Goal: Task Accomplishment & Management: Use online tool/utility

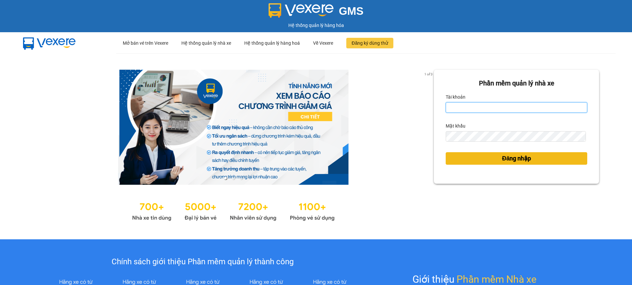
type input "nguyet.ducminh"
click at [521, 161] on span "Đăng nhập" at bounding box center [516, 158] width 29 height 9
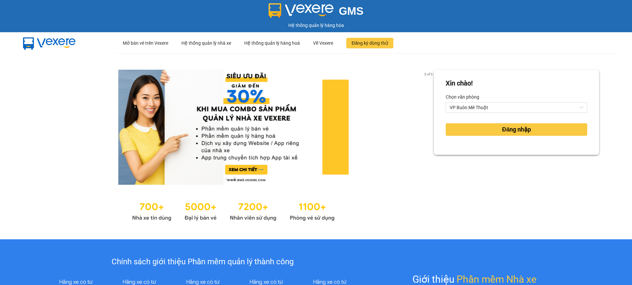
click at [521, 158] on div "Xin chào! Chọn văn phòng VP Buôn Mê Thuột Đăng nhập" at bounding box center [516, 146] width 165 height 153
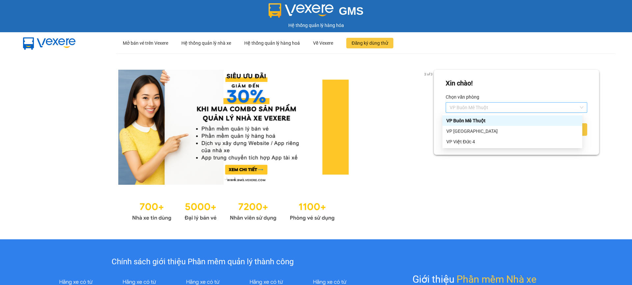
click at [512, 110] on span "VP Buôn Mê Thuột" at bounding box center [517, 108] width 134 height 10
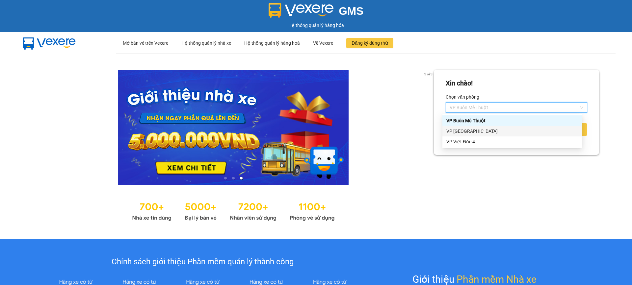
click at [502, 133] on div "VP [GEOGRAPHIC_DATA]" at bounding box center [512, 131] width 132 height 7
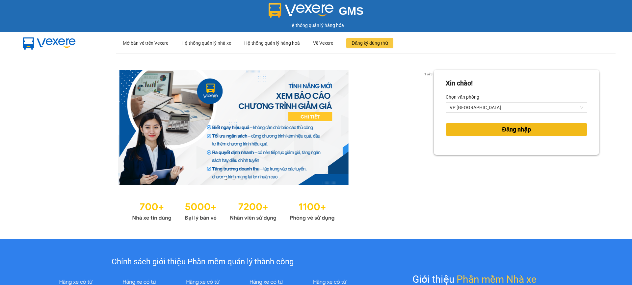
click at [502, 130] on span "Đăng nhập" at bounding box center [516, 129] width 29 height 9
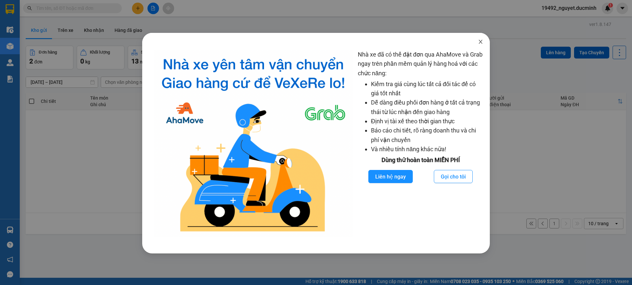
click at [481, 40] on icon "close" at bounding box center [480, 41] width 5 height 5
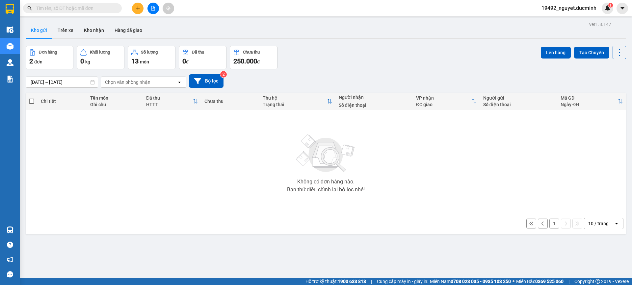
click at [551, 224] on button "1" at bounding box center [554, 224] width 10 height 10
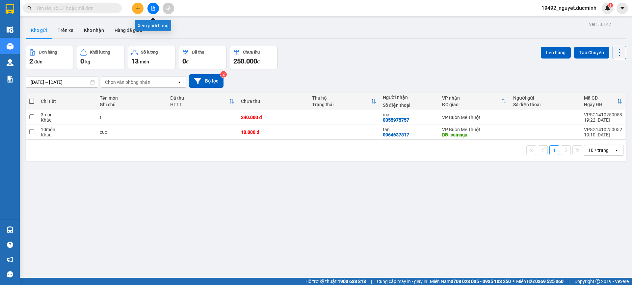
click at [153, 10] on icon "file-add" at bounding box center [153, 8] width 4 height 5
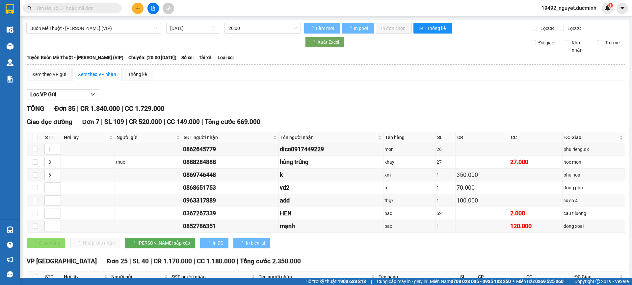
click at [112, 33] on span "Buôn Mê Thuột - [PERSON_NAME] (VIP)" at bounding box center [93, 28] width 127 height 10
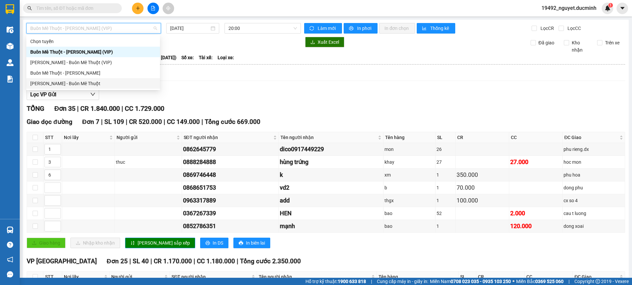
click at [103, 83] on div "[PERSON_NAME] - Buôn Mê Thuột" at bounding box center [93, 83] width 126 height 7
type input "[DATE]"
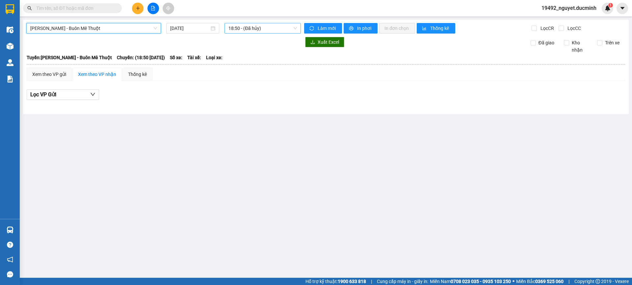
click at [243, 28] on span "18:50 - (Đã hủy)" at bounding box center [262, 28] width 68 height 10
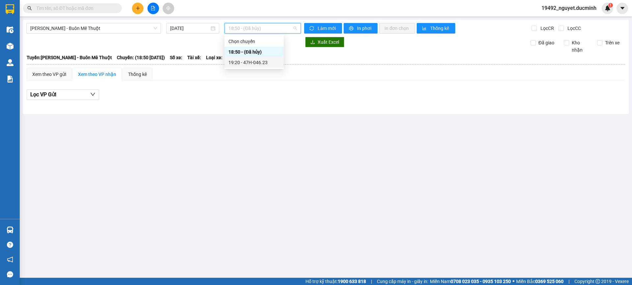
click at [248, 60] on div "19:20 - 47H-046.23" at bounding box center [253, 62] width 51 height 7
